Goal: Ask a question: Seek information or help from site administrators or community

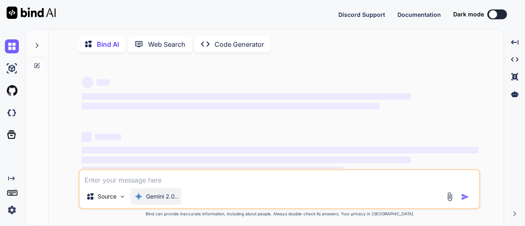
click at [174, 196] on p "Gemini 2.0.." at bounding box center [162, 196] width 32 height 8
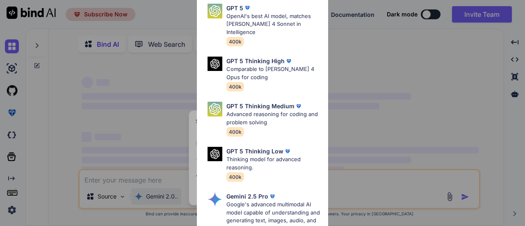
click at [235, 127] on span "400k" at bounding box center [235, 131] width 18 height 9
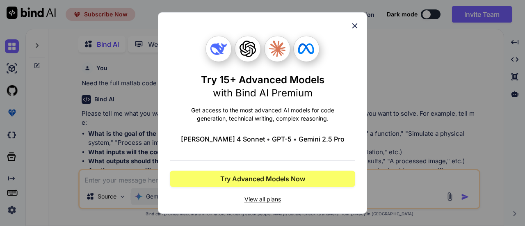
scroll to position [3, 0]
click at [353, 24] on icon at bounding box center [354, 25] width 5 height 5
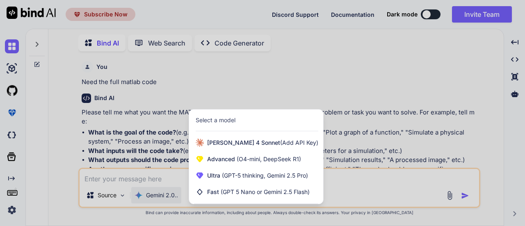
click at [427, 94] on div at bounding box center [262, 113] width 525 height 226
type textarea "x"
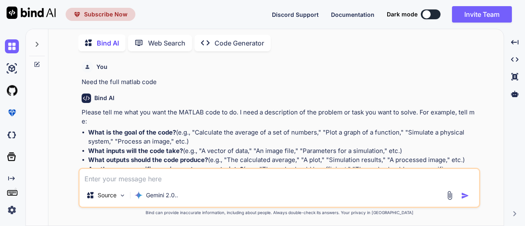
click at [375, 108] on p "Please tell me what you want the MATLAB code to do. I need a description of the…" at bounding box center [280, 117] width 397 height 18
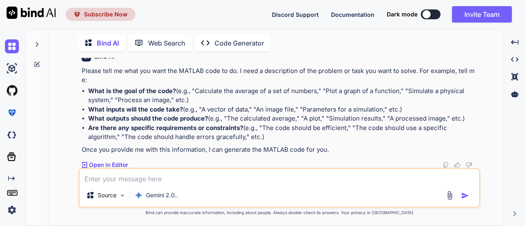
scroll to position [42, 0]
click at [118, 164] on p "Open in Editor" at bounding box center [108, 164] width 39 height 8
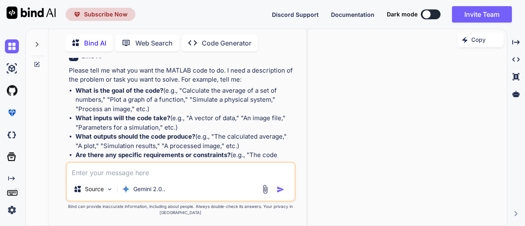
click at [161, 171] on textarea at bounding box center [181, 170] width 228 height 15
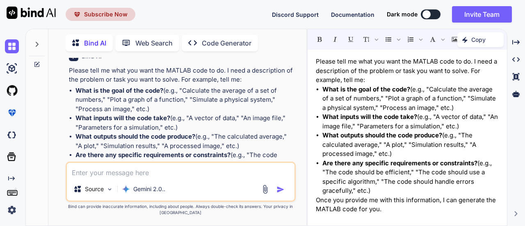
click at [184, 170] on textarea at bounding box center [181, 170] width 228 height 15
paste textarea "Lore 5: Ipsumdolor sit Ametco Adipi Eli seddoe tempo in utlab et d MAg-aliq eni…"
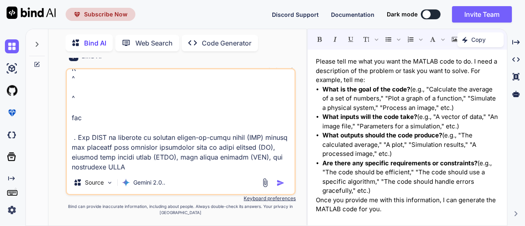
type textarea "Lore 5: Ipsumdolor sit Ametco Adipi Eli seddoe tempo in utlab et d MAg-aliq eni…"
click at [278, 182] on img "button" at bounding box center [280, 183] width 8 height 8
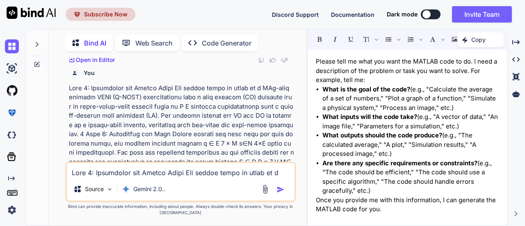
scroll to position [198, 0]
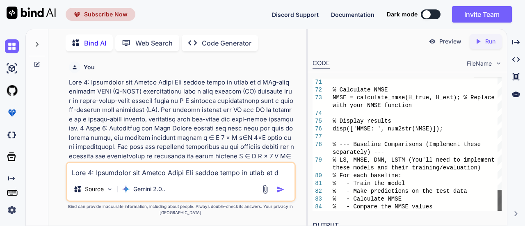
click at [498, 211] on div at bounding box center [499, 200] width 4 height 20
click at [189, 176] on textarea at bounding box center [181, 170] width 228 height 15
type textarea "Need the full matlab code"
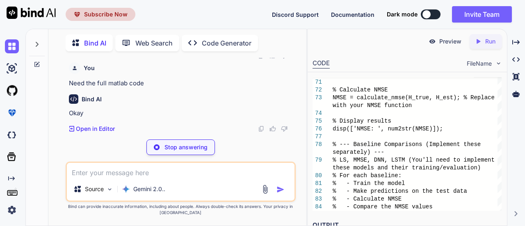
scroll to position [1996, 0]
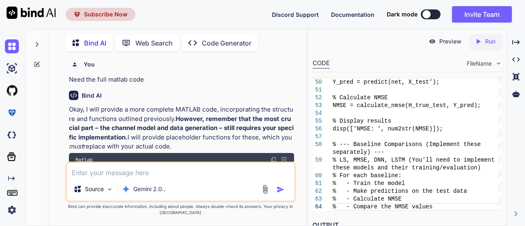
click at [154, 133] on p "Okay, I will provide a more complete MATLAB code, incorporating the structure a…" at bounding box center [181, 128] width 225 height 46
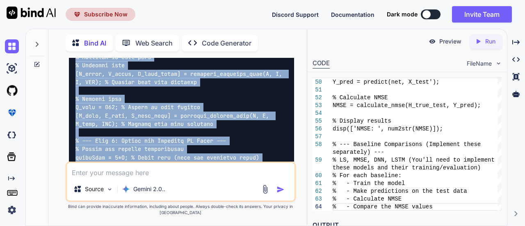
scroll to position [2252, 0]
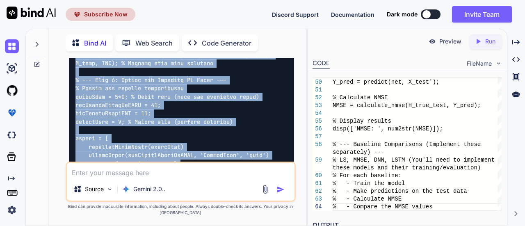
drag, startPoint x: 154, startPoint y: 133, endPoint x: 184, endPoint y: 164, distance: 42.9
click at [184, 164] on div "You Need the full matlab code Bind AI Please tell me what you want the MATLAB c…" at bounding box center [181, 142] width 230 height 168
click at [227, 65] on div at bounding box center [181, 202] width 225 height 582
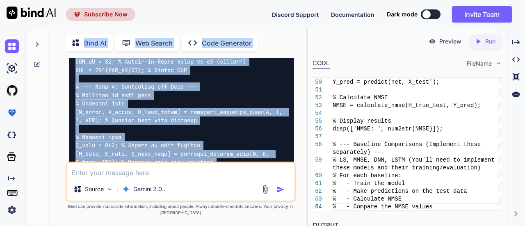
scroll to position [2043, 0]
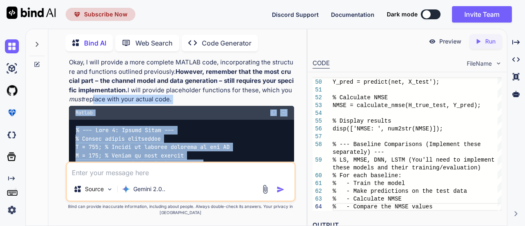
drag, startPoint x: 180, startPoint y: 111, endPoint x: 92, endPoint y: 128, distance: 89.6
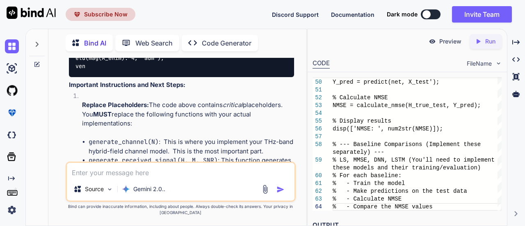
scroll to position [3358, 0]
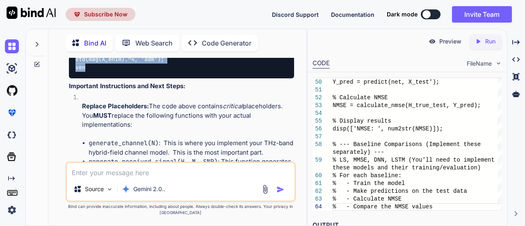
drag, startPoint x: 75, startPoint y: 148, endPoint x: 138, endPoint y: 88, distance: 87.6
copy div "% --- Step 1: System Model --- % Define system parameters N = 128; % Number of …"
